Goal: Task Accomplishment & Management: Manage account settings

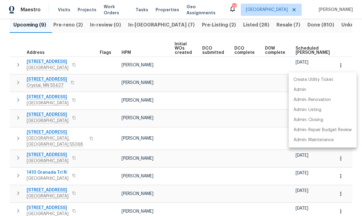
scroll to position [0, 50]
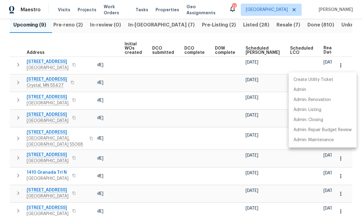
click at [156, 96] on div at bounding box center [181, 108] width 362 height 216
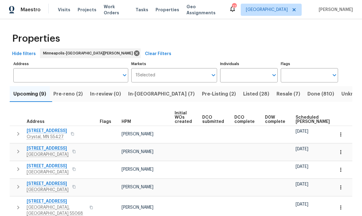
click at [24, 75] on input "Address" at bounding box center [66, 75] width 106 height 14
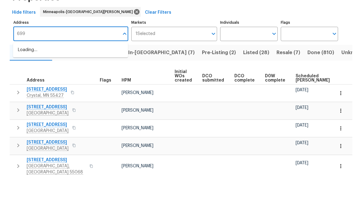
type input "6991"
click at [29, 86] on li "6991 Edenvale Blvd Eden Prairie MN 55346" at bounding box center [70, 91] width 115 height 10
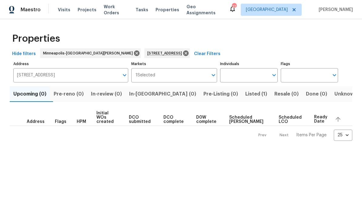
click at [246, 97] on span "Listed (1)" at bounding box center [257, 94] width 22 height 8
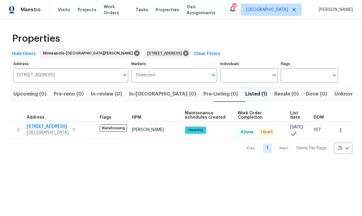
click at [35, 127] on span "6991 Edenvale Blvd" at bounding box center [48, 126] width 42 height 6
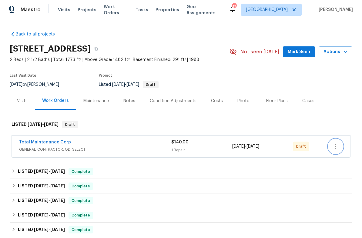
click at [333, 149] on icon "button" at bounding box center [335, 146] width 7 height 7
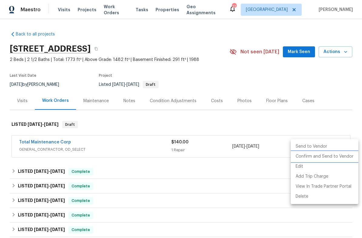
click at [301, 156] on li "Confirm and Send to Vendor" at bounding box center [325, 157] width 68 height 10
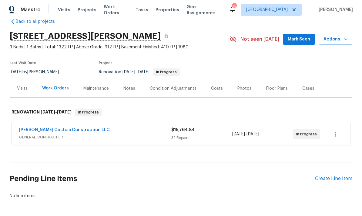
scroll to position [12, 0]
click at [34, 131] on link "[PERSON_NAME] Custom Construction LLC" at bounding box center [64, 130] width 91 height 4
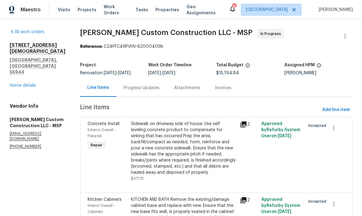
click at [26, 83] on link "Home details" at bounding box center [23, 85] width 26 height 4
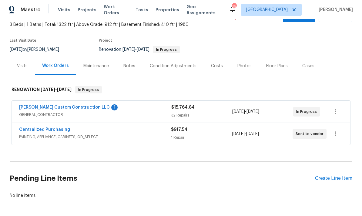
scroll to position [35, 0]
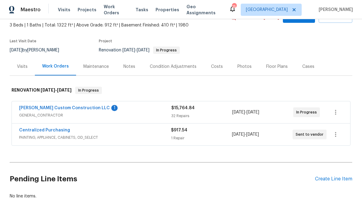
click at [32, 109] on link "[PERSON_NAME] Custom Construction LLC" at bounding box center [64, 108] width 91 height 4
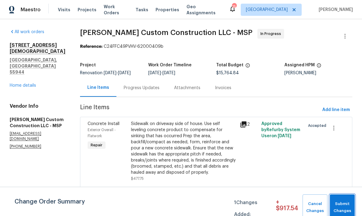
click at [341, 206] on span "Submit Changes" at bounding box center [342, 207] width 19 height 14
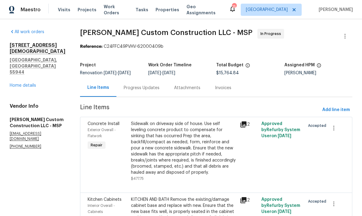
click at [133, 89] on div "Progress Updates" at bounding box center [142, 88] width 36 height 6
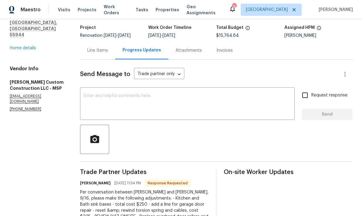
scroll to position [27, 0]
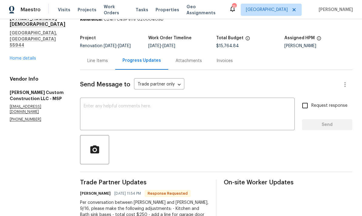
click at [98, 64] on div "Line Items" at bounding box center [97, 61] width 21 height 6
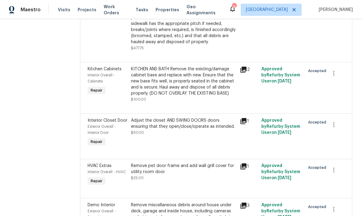
scroll to position [131, 0]
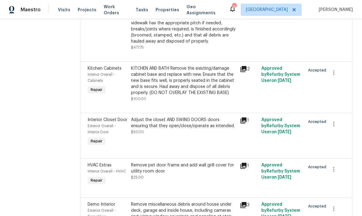
click at [152, 82] on div "KITCHEN AND BATH Remove the existing/damage cabinet base and replace with new. …" at bounding box center [183, 80] width 105 height 30
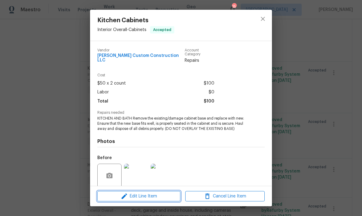
click at [132, 196] on span "Edit Line Item" at bounding box center [139, 196] width 80 height 8
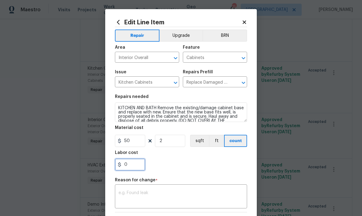
click at [129, 166] on input "0" at bounding box center [130, 164] width 30 height 12
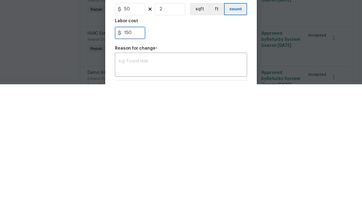
type input "150"
click at [130, 185] on div "x ​" at bounding box center [181, 196] width 132 height 22
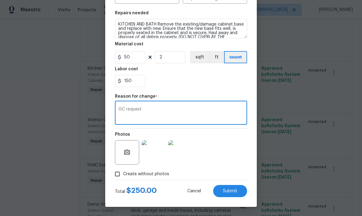
scroll to position [85, 0]
type textarea "GC request"
click at [228, 189] on span "Submit" at bounding box center [230, 191] width 15 height 5
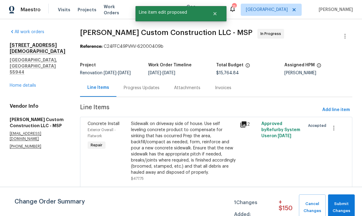
scroll to position [0, 0]
click at [137, 85] on div "Progress Updates" at bounding box center [142, 88] width 36 height 6
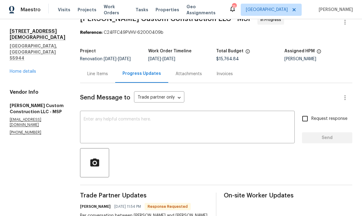
scroll to position [15, 0]
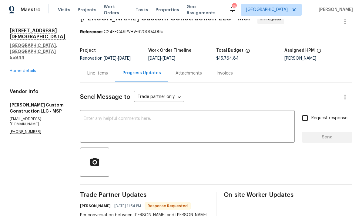
click at [98, 70] on div "Line Items" at bounding box center [97, 73] width 21 height 6
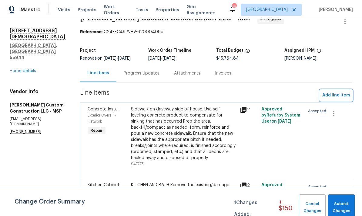
click at [333, 91] on span "Add line item" at bounding box center [337, 95] width 28 height 8
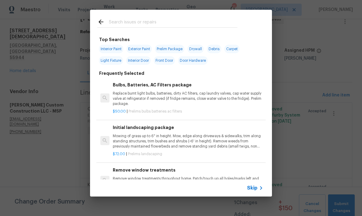
click at [117, 24] on input "text" at bounding box center [173, 22] width 129 height 9
type input "Garage door"
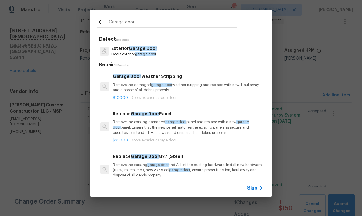
click at [119, 50] on p "Exterior Garage Door" at bounding box center [134, 48] width 46 height 6
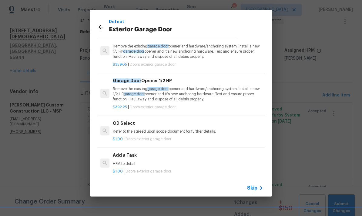
scroll to position [30, 0]
click at [124, 157] on div "Add a Task HPM to detail" at bounding box center [188, 158] width 151 height 15
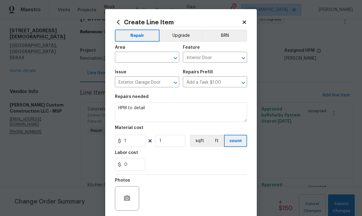
click at [118, 157] on div "Labor cost" at bounding box center [181, 154] width 132 height 8
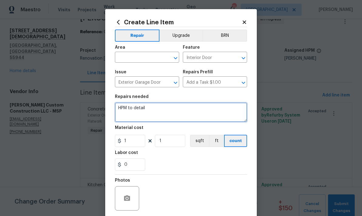
click at [149, 109] on textarea "HPM to detail" at bounding box center [181, 111] width 132 height 19
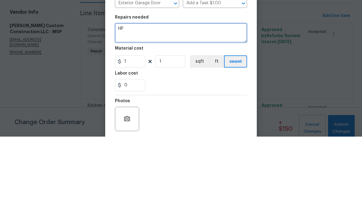
type textarea "H"
type textarea "R"
type textarea "Garage overhead door—- reattach cables and adjust torsion spring."
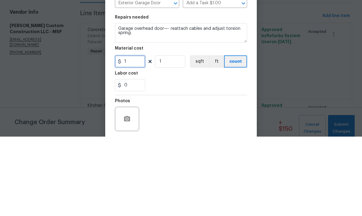
click at [131, 134] on input "1" at bounding box center [130, 140] width 30 height 12
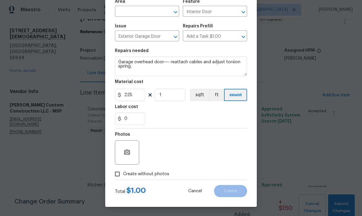
scroll to position [47, 0]
type input "225"
click at [117, 149] on div at bounding box center [127, 152] width 24 height 24
click at [120, 151] on button "button" at bounding box center [127, 152] width 15 height 15
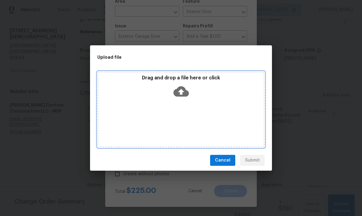
click at [138, 102] on div "Drag and drop a file here or click" at bounding box center [181, 109] width 168 height 76
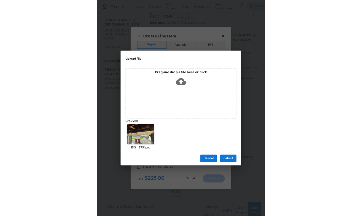
scroll to position [0, 0]
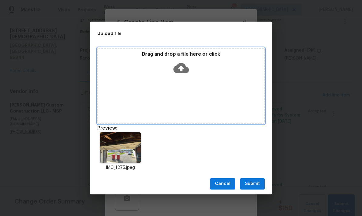
click at [202, 93] on div "Drag and drop a file here or click" at bounding box center [181, 86] width 168 height 76
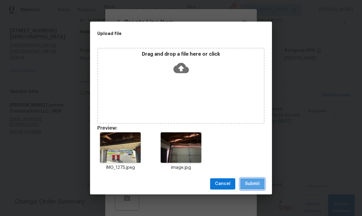
click at [255, 185] on span "Submit" at bounding box center [252, 184] width 15 height 8
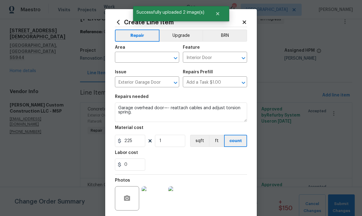
click at [119, 55] on input "text" at bounding box center [138, 57] width 47 height 9
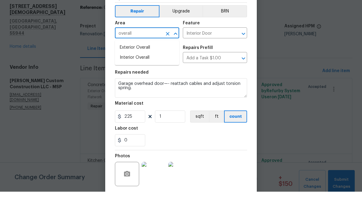
click at [122, 67] on li "Exterior Overall" at bounding box center [147, 72] width 64 height 10
type input "Exterior Overall"
click at [249, 47] on div "Create Line Item Repair Upgrade BRN Area Exterior Overall ​ Feature Interior Do…" at bounding box center [181, 130] width 152 height 243
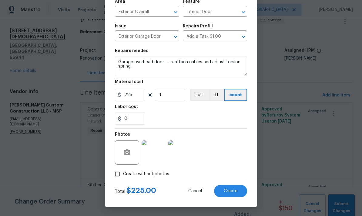
scroll to position [47, 0]
click at [229, 191] on span "Create" at bounding box center [231, 191] width 14 height 5
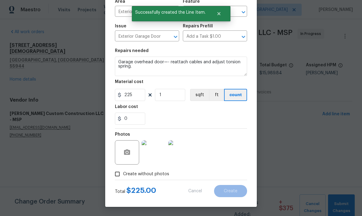
scroll to position [0, 0]
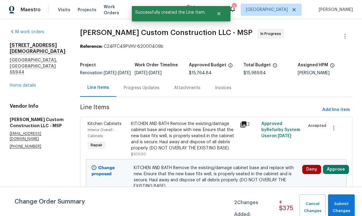
click at [137, 96] on div "Progress Updates" at bounding box center [142, 88] width 50 height 18
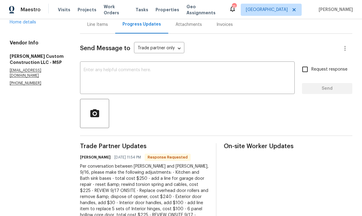
scroll to position [29, 0]
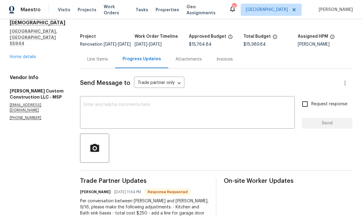
click at [98, 61] on div "Line Items" at bounding box center [97, 59] width 21 height 6
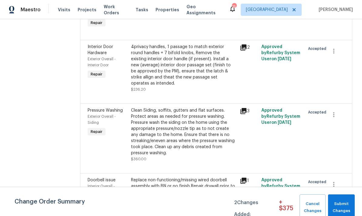
scroll to position [880, 0]
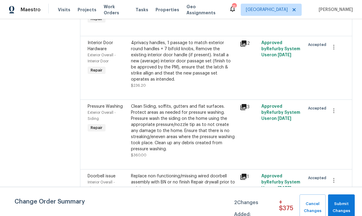
click at [151, 76] on div "4privacy handles, 1 passage to match exterior round handles + 7 bifold knobs, R…" at bounding box center [183, 61] width 105 height 42
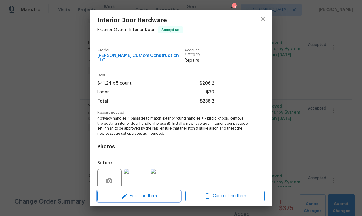
click at [132, 195] on span "Edit Line Item" at bounding box center [139, 196] width 80 height 8
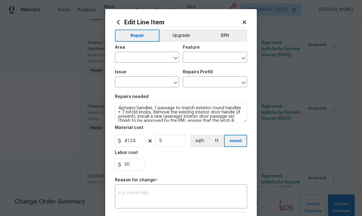
type input "Exterior Overall"
type input "Interior Door"
type input "Interior Door Hardware"
type input "Install Door Handle (average) $41.24"
click at [119, 194] on textarea at bounding box center [181, 196] width 125 height 13
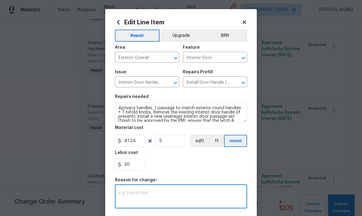
scroll to position [16, 0]
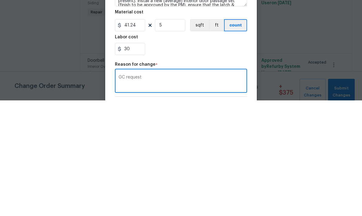
type textarea "GC request"
click at [121, 162] on icon at bounding box center [119, 164] width 5 height 5
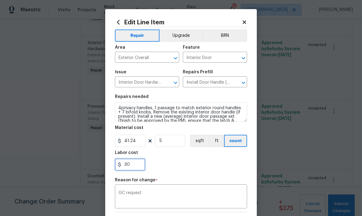
click at [125, 165] on input "30" at bounding box center [130, 164] width 30 height 12
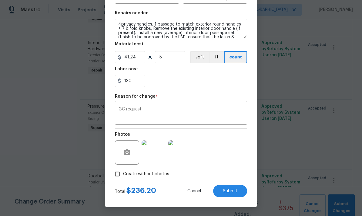
scroll to position [85, 0]
type input "130"
click at [229, 189] on span "Submit" at bounding box center [230, 191] width 15 height 5
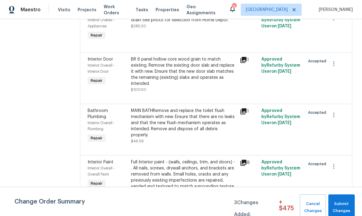
scroll to position [1284, 0]
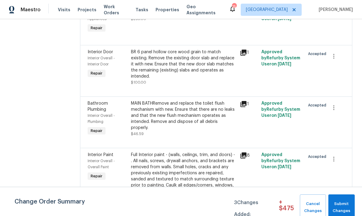
click at [158, 77] on div "BR 6 panel hollow core wood grain to match existing. Remove the existing door s…" at bounding box center [183, 64] width 105 height 30
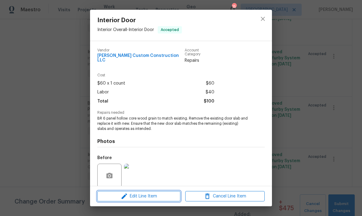
click at [140, 198] on span "Edit Line Item" at bounding box center [139, 196] width 80 height 8
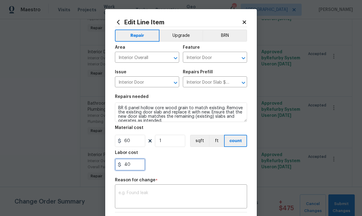
click at [131, 166] on input "40" at bounding box center [130, 164] width 30 height 12
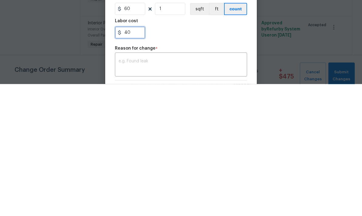
scroll to position [0, 0]
type input "4"
type input "165"
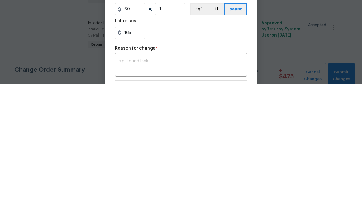
click at [126, 190] on textarea at bounding box center [181, 196] width 125 height 13
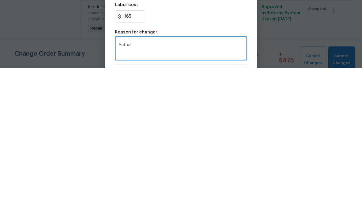
scroll to position [24, 0]
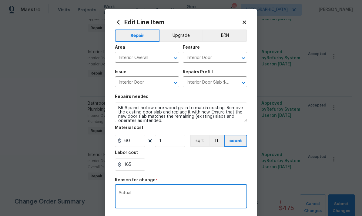
click at [141, 195] on textarea "Actual" at bounding box center [181, 196] width 125 height 13
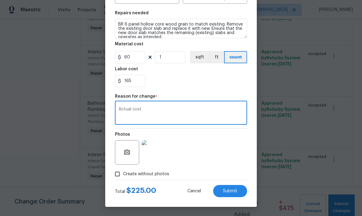
scroll to position [85, 0]
type textarea "Actual cost"
click at [230, 192] on span "Submit" at bounding box center [230, 191] width 15 height 5
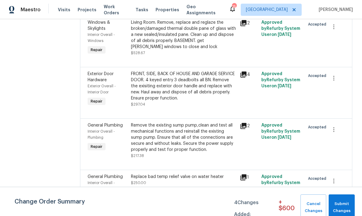
scroll to position [1606, 0]
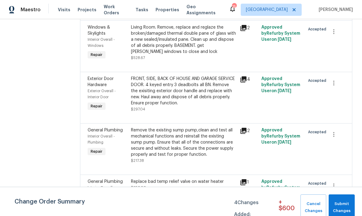
click at [168, 78] on div "FRONT, SIDE, BACK OF HOUSE AND GARAGE SERVICE DOOR. 4 keyed entry 3 deadbolts a…" at bounding box center [183, 91] width 105 height 30
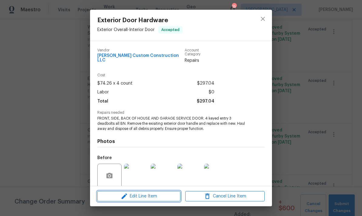
click at [135, 196] on span "Edit Line Item" at bounding box center [139, 196] width 80 height 8
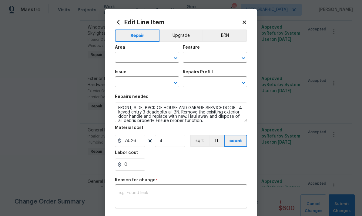
type input "Exterior Overall"
type input "Interior Door"
type input "Exterior Door Hardware"
type input "Remove & Replace Door Handle (Economy) $74.26"
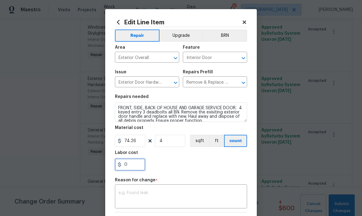
click at [127, 167] on input "0" at bounding box center [130, 164] width 30 height 12
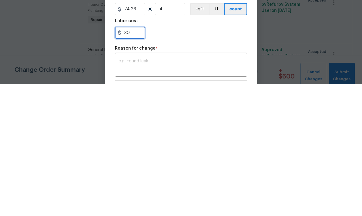
type input "30"
click at [127, 185] on div "x ​" at bounding box center [181, 196] width 132 height 22
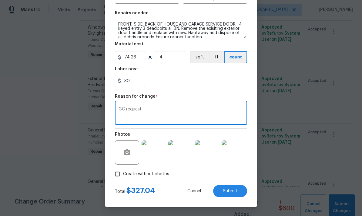
scroll to position [85, 0]
type textarea "GC request"
click at [229, 192] on span "Submit" at bounding box center [230, 191] width 15 height 5
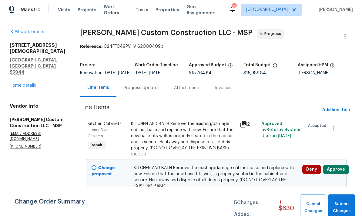
scroll to position [0, 0]
click at [136, 91] on div "Progress Updates" at bounding box center [142, 88] width 36 height 6
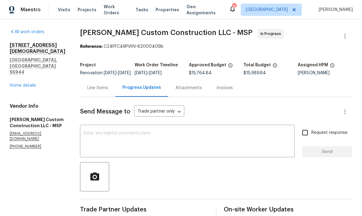
click at [100, 91] on div "Line Items" at bounding box center [97, 88] width 21 height 6
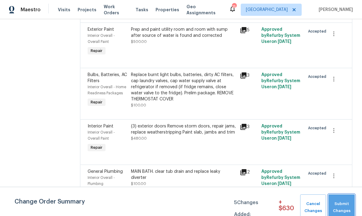
click at [343, 202] on span "Submit Changes" at bounding box center [342, 207] width 20 height 14
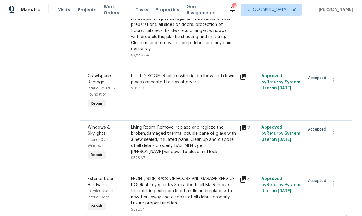
scroll to position [1438, 0]
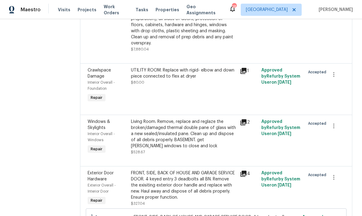
click at [159, 134] on div "Living Room. Remove, replace and reglaze the broken/damaged thermal double pane…" at bounding box center [183, 133] width 105 height 30
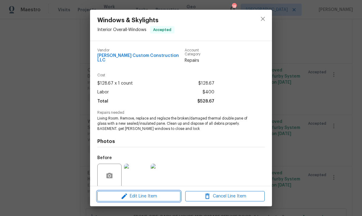
click at [141, 198] on span "Edit Line Item" at bounding box center [139, 196] width 80 height 8
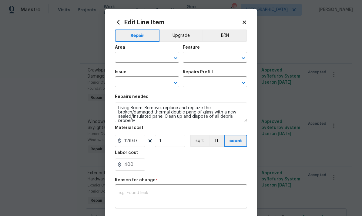
type input "Interior Overall"
type input "Windows"
type input "Windows & Skylights"
type input "Double Pane Replacement $128.67"
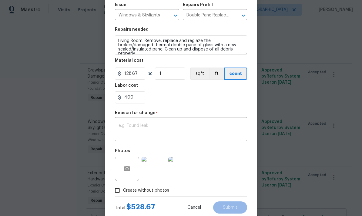
scroll to position [67, 0]
click at [134, 100] on input "400" at bounding box center [130, 97] width 30 height 12
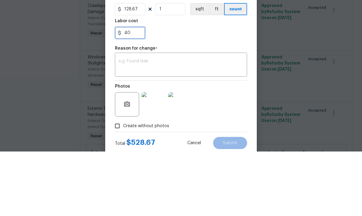
type input "4"
type input "731.33"
click at [128, 118] on div "x ​" at bounding box center [181, 129] width 132 height 22
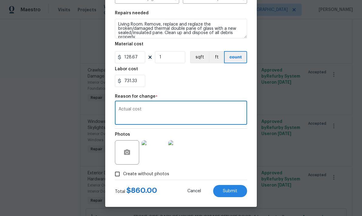
scroll to position [85, 0]
type textarea "Actual cost"
click at [228, 189] on span "Submit" at bounding box center [230, 191] width 15 height 5
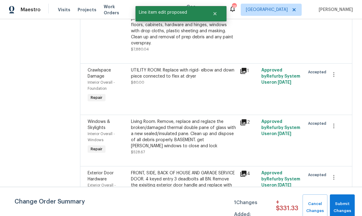
scroll to position [0, 0]
click at [342, 203] on span "Submit Changes" at bounding box center [342, 207] width 19 height 14
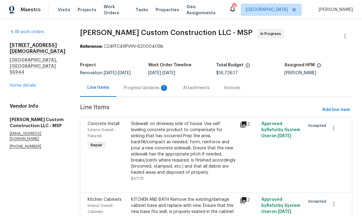
click at [141, 85] on div "Progress Updates 1" at bounding box center [146, 88] width 45 height 6
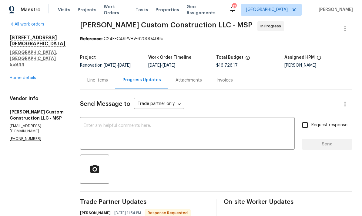
scroll to position [10, 0]
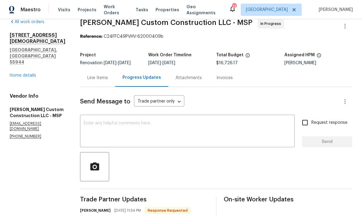
click at [98, 75] on div "Line Items" at bounding box center [97, 78] width 21 height 6
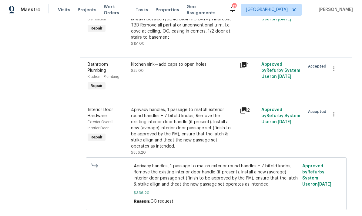
scroll to position [740, 0]
click at [165, 117] on div "4privacy handles, 1 passage to match exterior round handles + 7 bifold knobs, R…" at bounding box center [183, 127] width 105 height 42
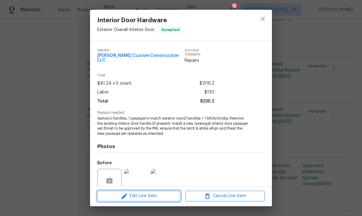
click at [138, 197] on span "Edit Line Item" at bounding box center [139, 196] width 80 height 8
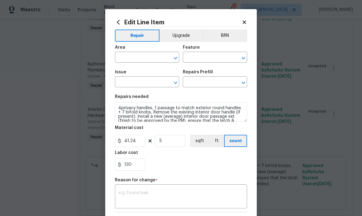
type input "Exterior Overall"
type input "Interior Door"
type input "Interior Door Hardware"
type input "Install Door Handle (average) $41.24"
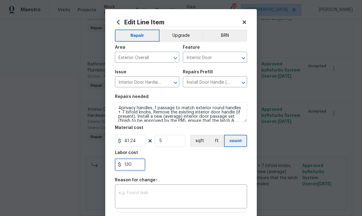
click at [133, 167] on input "130" at bounding box center [130, 164] width 30 height 12
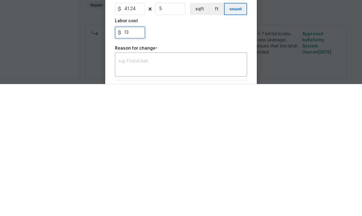
type input "1"
type input "230"
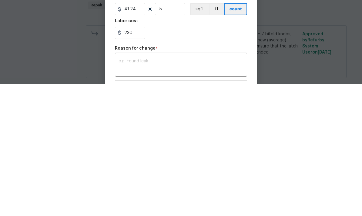
click at [130, 190] on textarea at bounding box center [181, 196] width 125 height 13
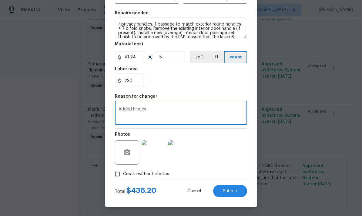
scroll to position [85, 0]
type textarea "Added hinges"
click at [225, 191] on span "Submit" at bounding box center [230, 191] width 15 height 5
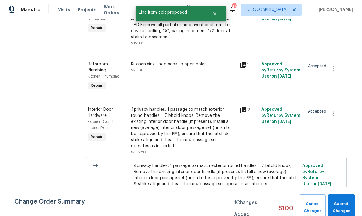
scroll to position [0, 0]
click at [340, 204] on span "Submit Changes" at bounding box center [341, 207] width 21 height 14
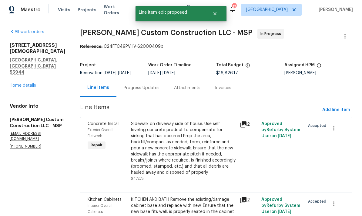
click at [17, 83] on link "Home details" at bounding box center [23, 85] width 26 height 4
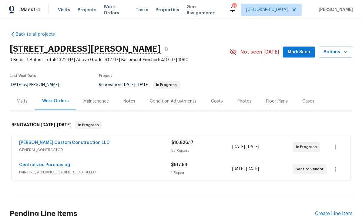
click at [211, 101] on div "Costs" at bounding box center [217, 101] width 12 height 6
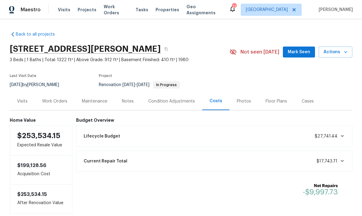
click at [341, 137] on icon at bounding box center [342, 135] width 5 height 5
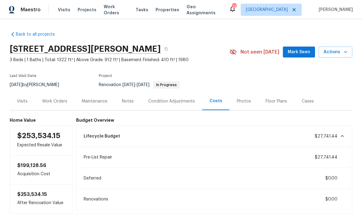
click at [341, 137] on icon at bounding box center [342, 135] width 5 height 5
